Goal: Find specific page/section: Find specific page/section

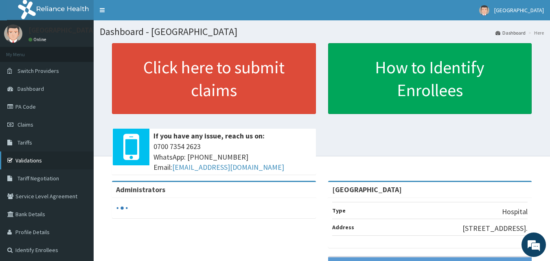
click at [80, 161] on link "Validations" at bounding box center [47, 161] width 94 height 18
click at [46, 159] on link "Validations" at bounding box center [47, 161] width 94 height 18
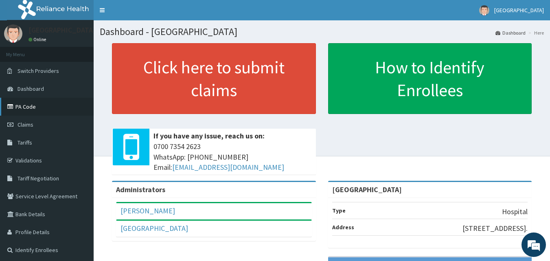
click at [29, 106] on link "PA Code" at bounding box center [47, 107] width 94 height 18
